Goal: Task Accomplishment & Management: Use online tool/utility

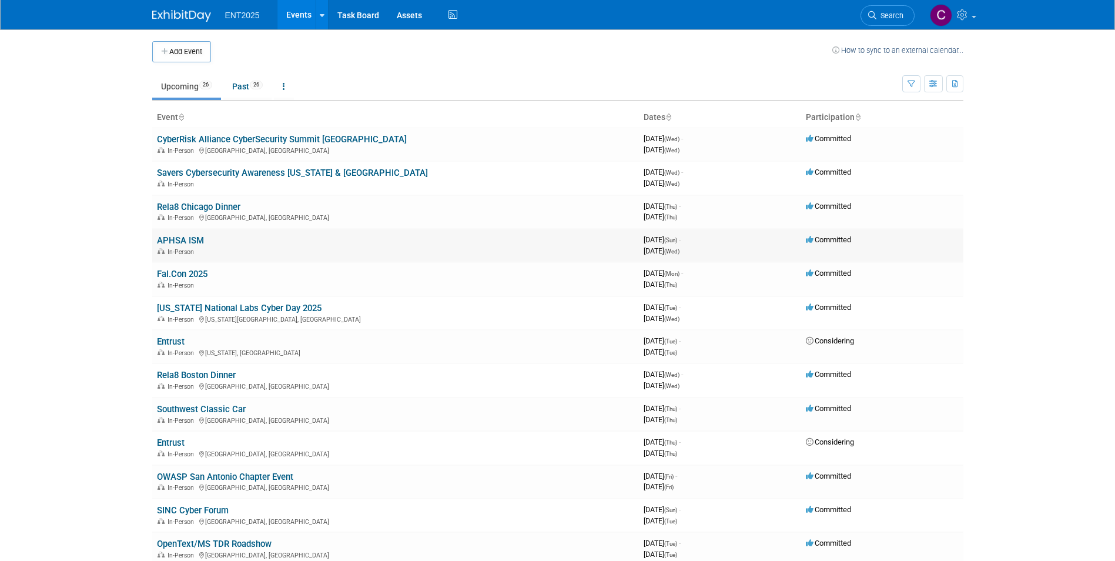
click at [186, 244] on link "APHSA ISM" at bounding box center [180, 240] width 47 height 11
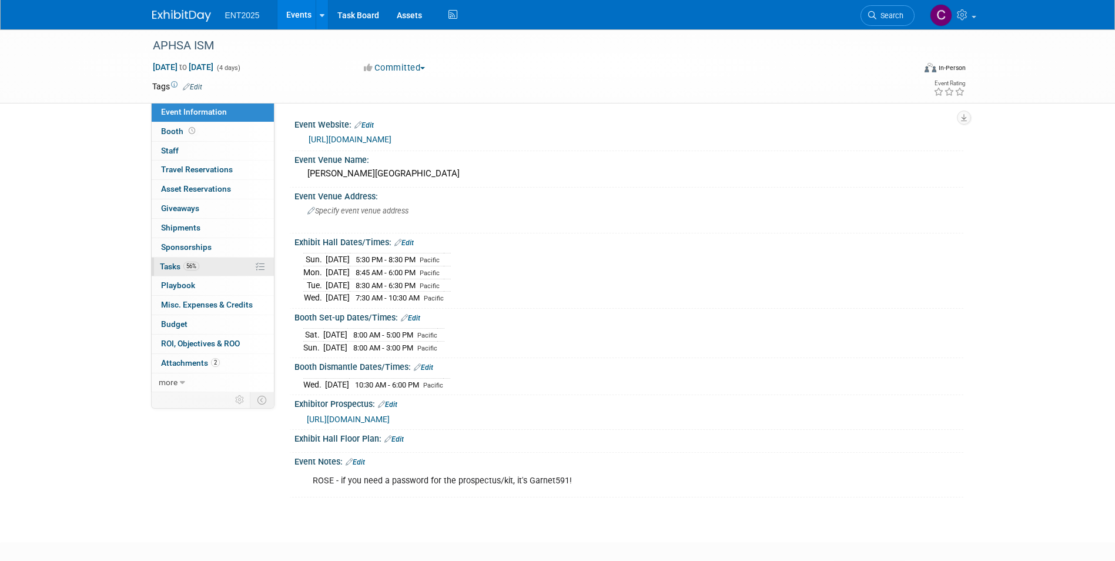
click at [172, 262] on span "Tasks 56%" at bounding box center [179, 266] width 39 height 9
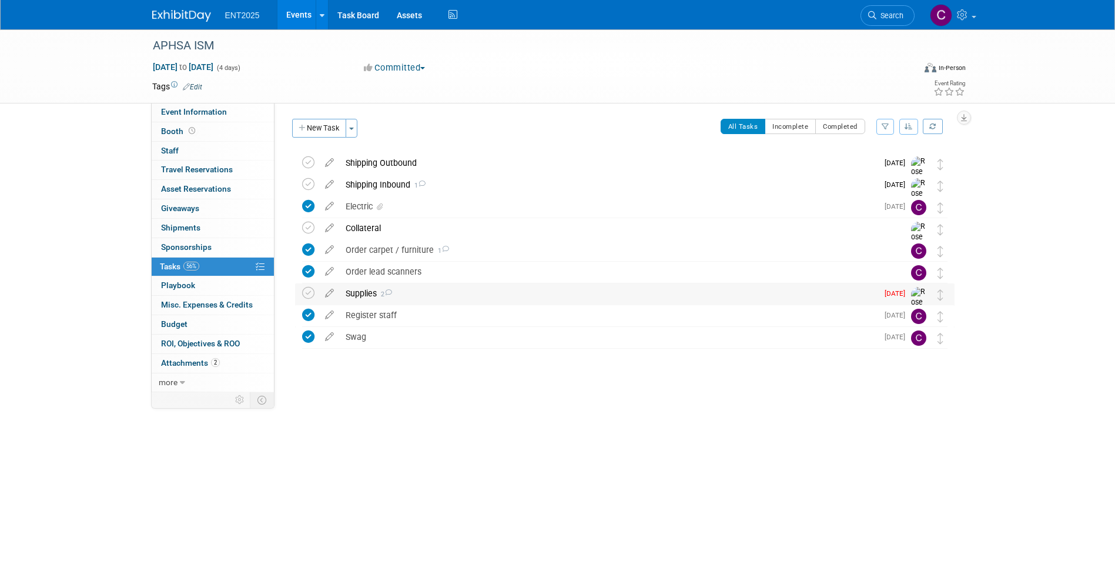
click at [361, 293] on div "Supplies 2" at bounding box center [609, 293] width 538 height 20
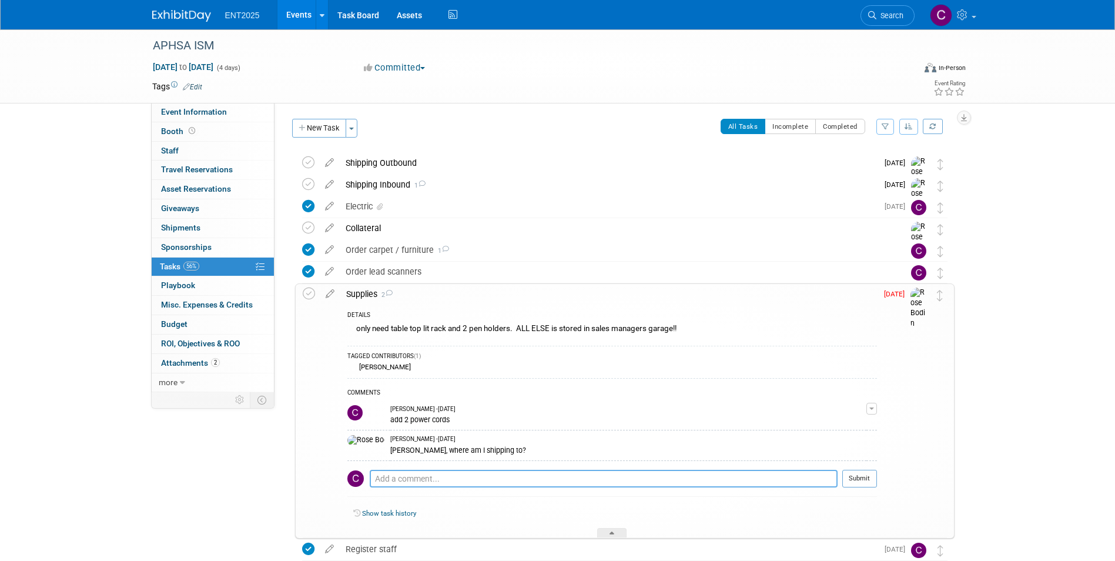
click at [414, 476] on textarea at bounding box center [604, 479] width 468 height 18
